Goal: Task Accomplishment & Management: Use online tool/utility

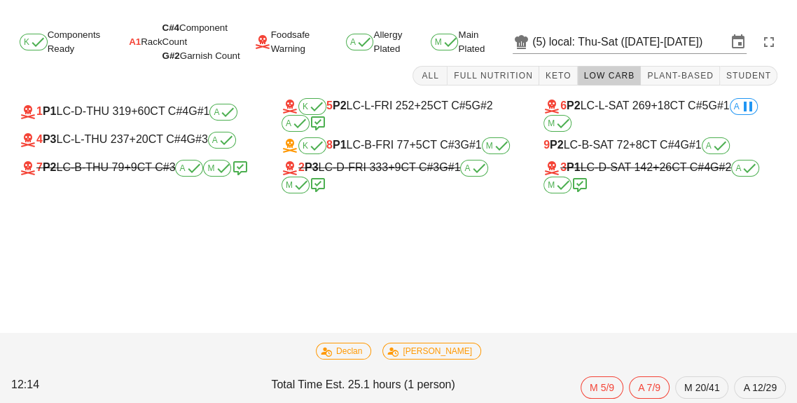
click at [626, 37] on input "local: Thu-Sat ([DATE]-[DATE])" at bounding box center [638, 42] width 178 height 22
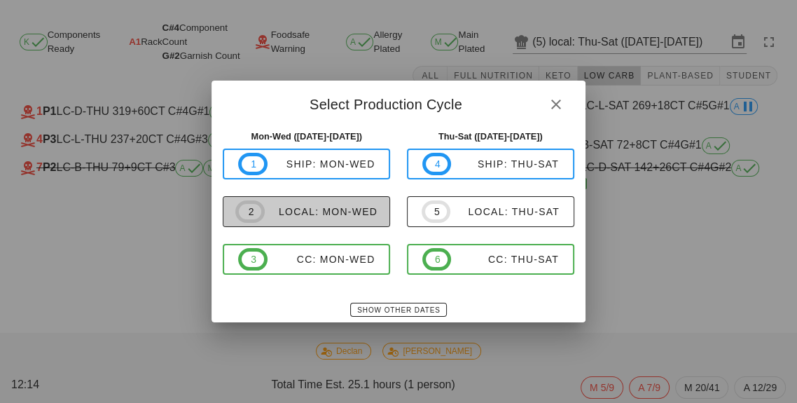
click at [316, 212] on div "local: Mon-Wed" at bounding box center [321, 211] width 113 height 11
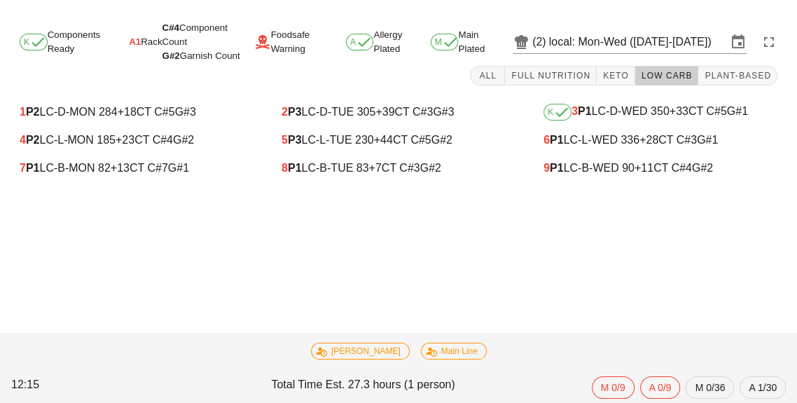
click at [355, 181] on div "8 P1 LC-B-TUE 83 +7 CT C#3 G#2" at bounding box center [398, 168] width 256 height 28
click at [360, 166] on div "8 P1 LC-B-TUE 83 +7 CT C#3 G#2" at bounding box center [399, 168] width 234 height 13
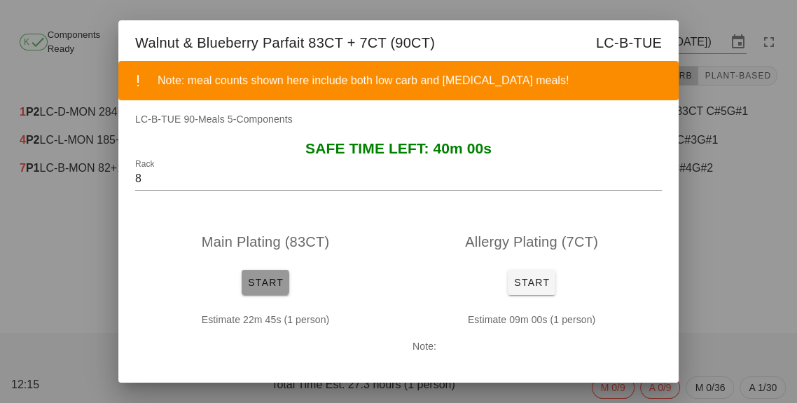
click at [259, 281] on span "Start" at bounding box center [265, 282] width 36 height 11
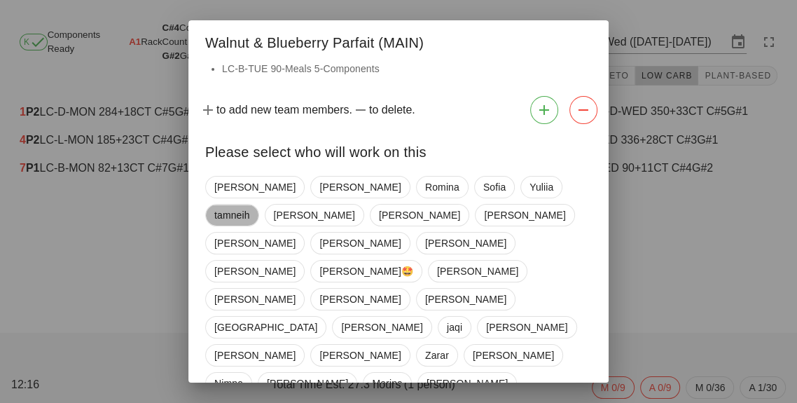
click at [250, 205] on span "tamneih" at bounding box center [232, 215] width 36 height 21
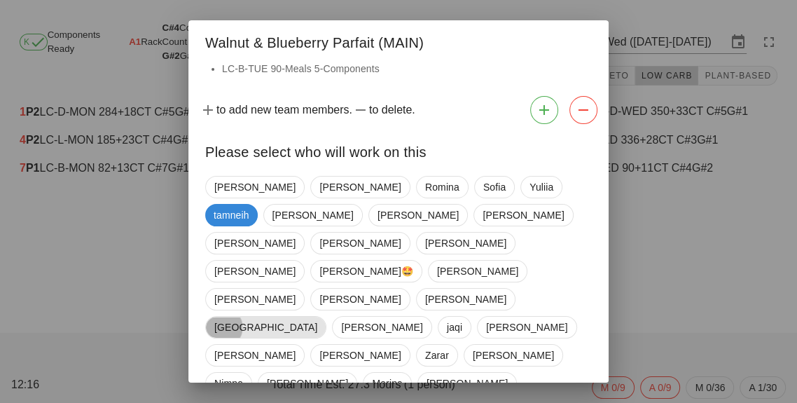
click at [317, 317] on span "iran" at bounding box center [265, 327] width 103 height 21
